Goal: Transaction & Acquisition: Obtain resource

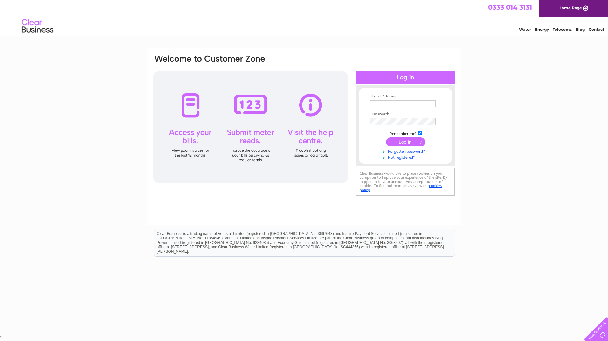
type input "cpc@covanhill.com"
click at [407, 143] on input "submit" at bounding box center [405, 142] width 39 height 9
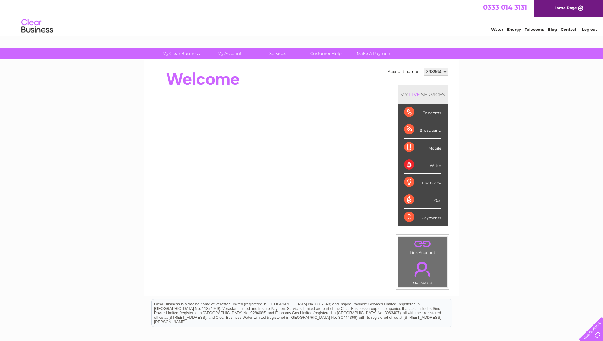
click at [441, 70] on select "398964 415090" at bounding box center [436, 72] width 24 height 8
select select "415090"
click at [424, 68] on select "398964 415090" at bounding box center [436, 72] width 24 height 8
drag, startPoint x: 0, startPoint y: 0, endPoint x: 236, endPoint y: 57, distance: 242.5
click at [236, 57] on link "My Account" at bounding box center [229, 54] width 52 height 12
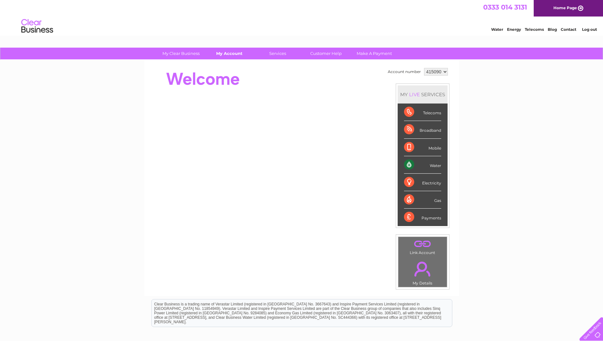
click at [236, 53] on link "My Account" at bounding box center [229, 54] width 52 height 12
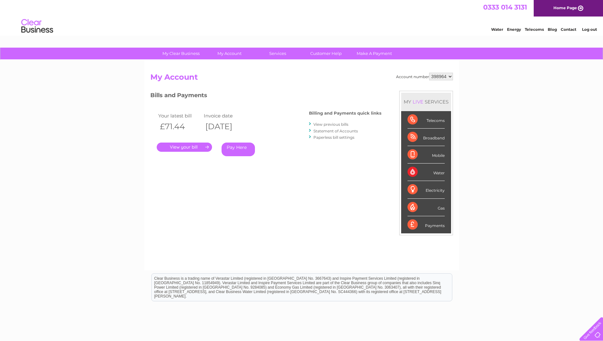
click at [449, 77] on select "398964 415090" at bounding box center [441, 77] width 24 height 8
select select "415090"
click at [429, 73] on select "398964 415090" at bounding box center [441, 77] width 24 height 8
click at [181, 148] on link "." at bounding box center [184, 147] width 55 height 9
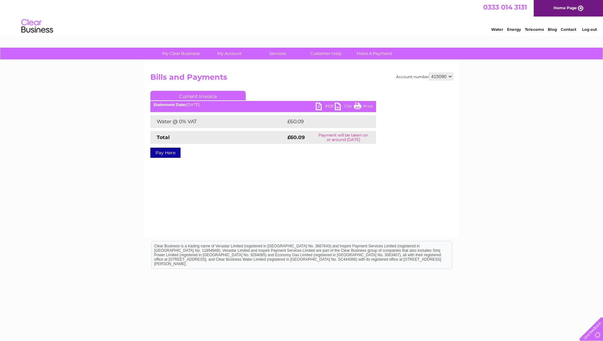
click at [324, 106] on link "PDF" at bounding box center [325, 107] width 19 height 9
